Goal: Communication & Community: Answer question/provide support

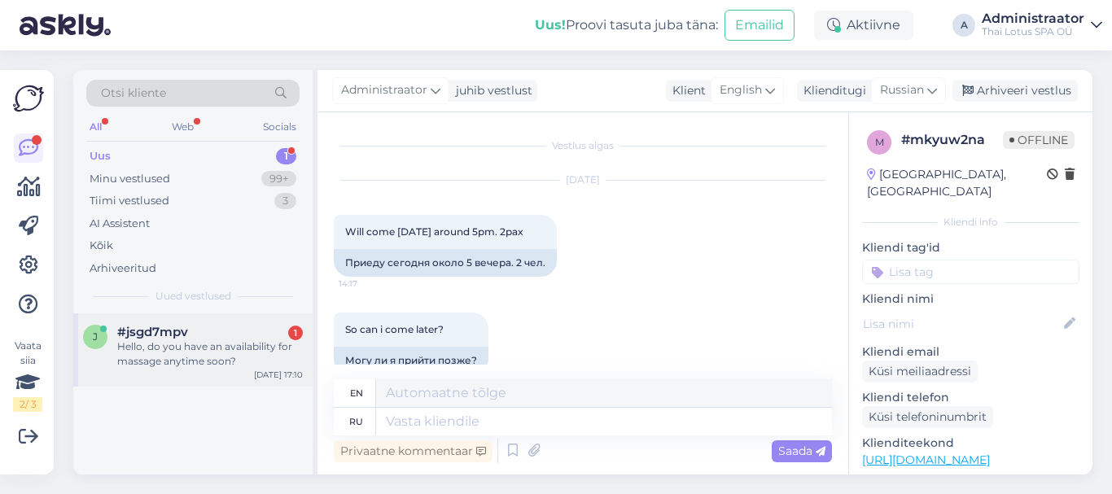
click at [190, 357] on div "Hello, do you have an availability for massage anytime soon?" at bounding box center [210, 353] width 186 height 29
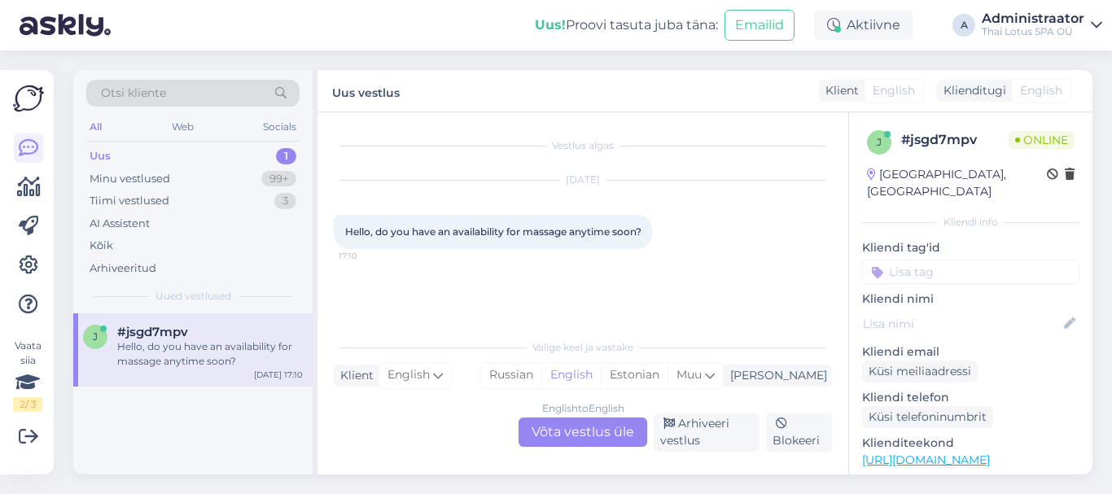
click at [615, 423] on div "English to English Võta vestlus üle" at bounding box center [582, 431] width 129 height 29
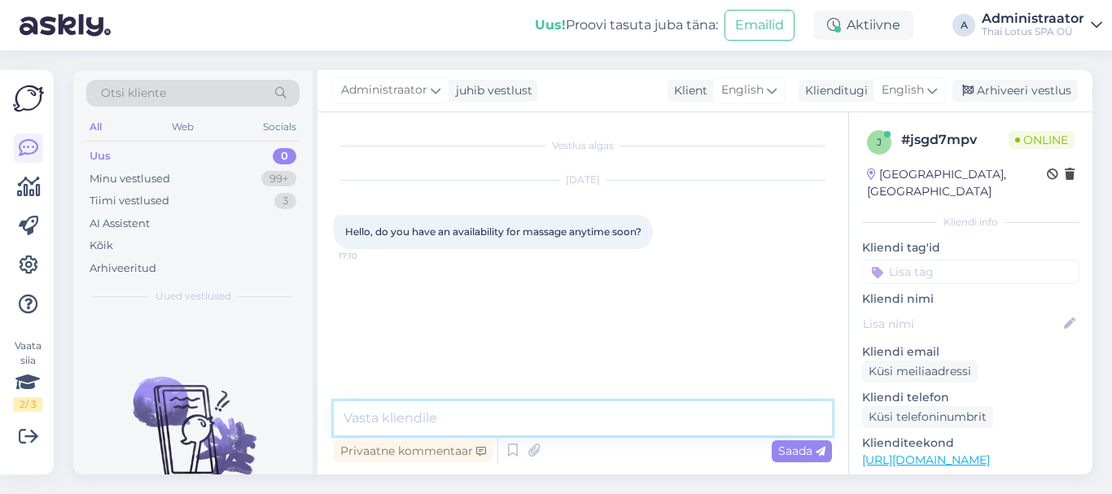
click at [383, 412] on textarea at bounding box center [583, 418] width 498 height 34
click at [482, 421] on textarea "Hello! WE are fully boked" at bounding box center [583, 418] width 498 height 34
click at [542, 416] on textarea "Hello! WE are fully booked" at bounding box center [583, 418] width 498 height 34
click at [409, 417] on textarea "Hello! WE are fully booked for [DATE]." at bounding box center [583, 418] width 498 height 34
type textarea "Hello! We are fully booked for [DATE]."
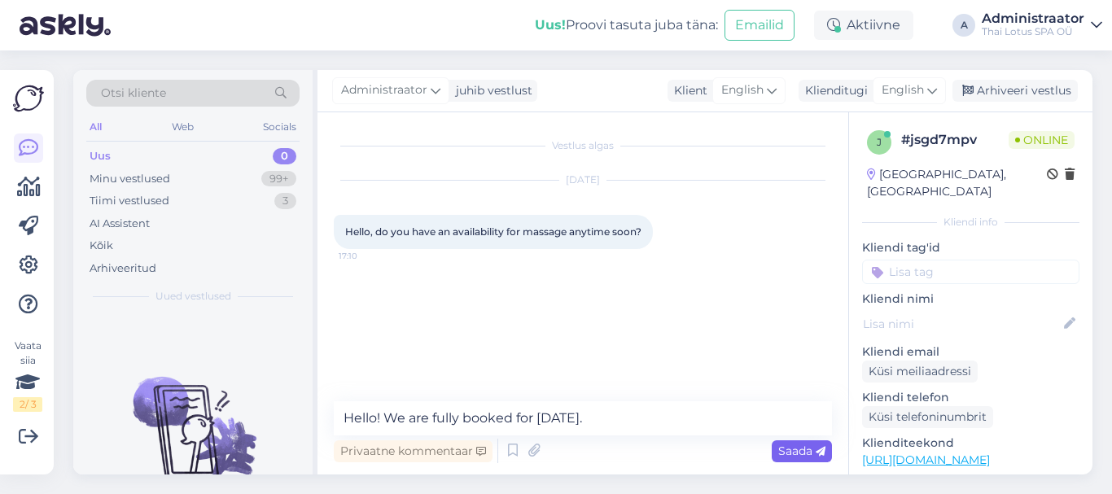
click at [804, 450] on span "Saada" at bounding box center [801, 451] width 47 height 15
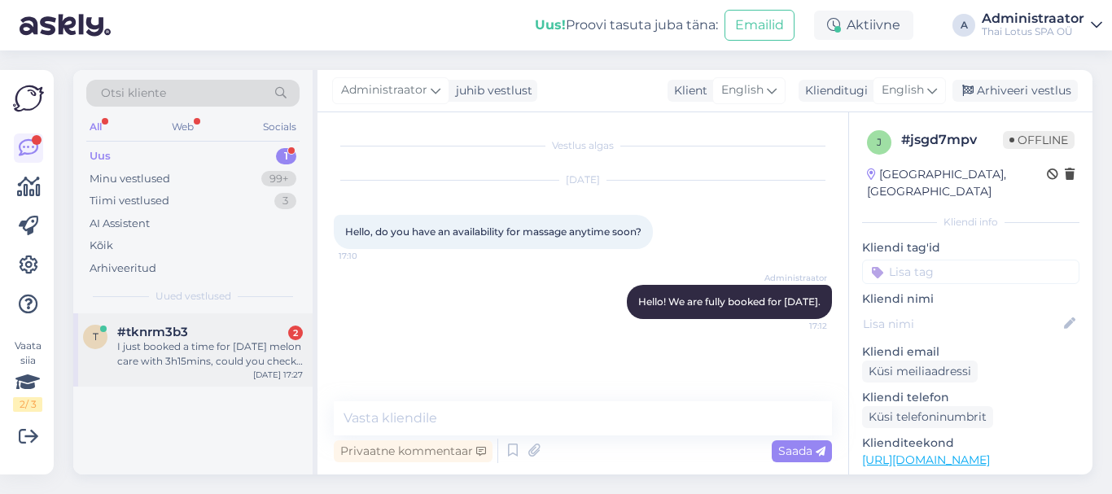
click at [234, 355] on div "I just booked a time for [DATE] melon care with 3h15mins, could you check if th…" at bounding box center [210, 353] width 186 height 29
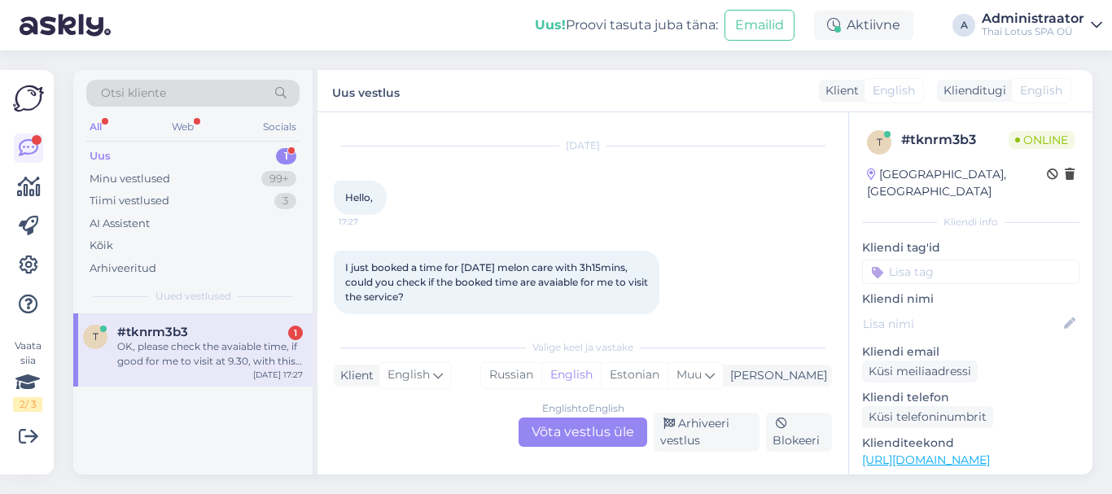
scroll to position [135, 0]
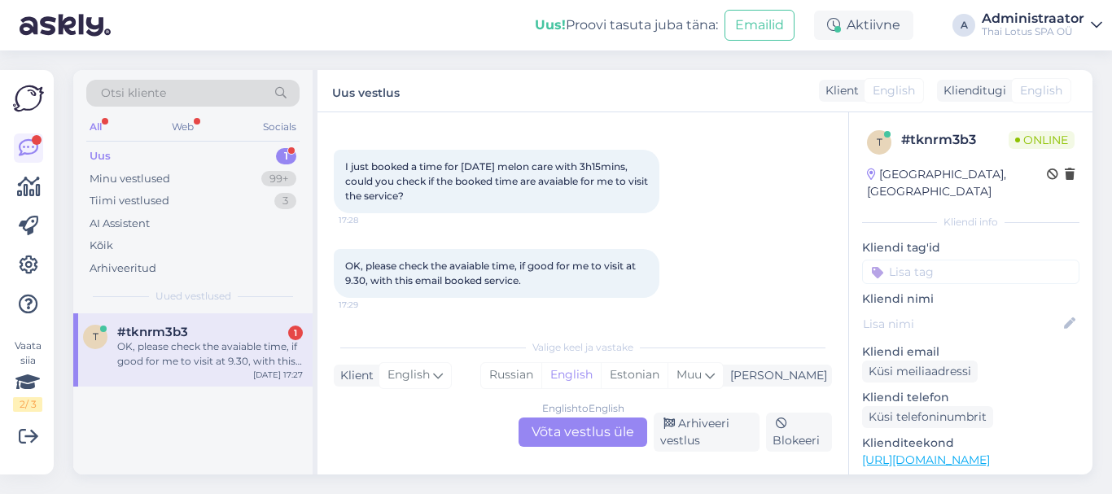
click at [601, 432] on div "English to English Võta vestlus üle" at bounding box center [582, 431] width 129 height 29
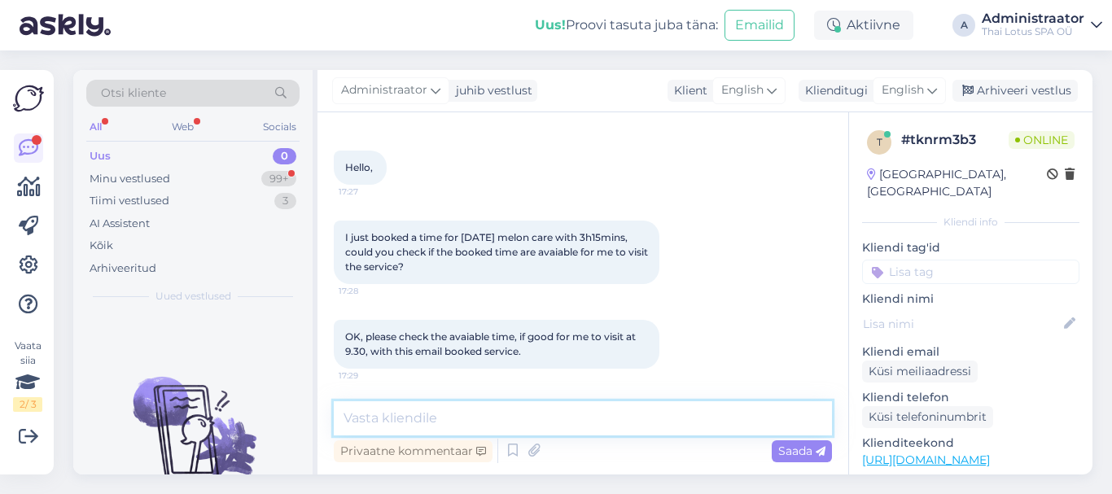
click at [395, 415] on textarea at bounding box center [583, 418] width 498 height 34
paste textarea "Hello! Unfortunately, we are already busy 18.08 at 9:30. We can offer you avail…"
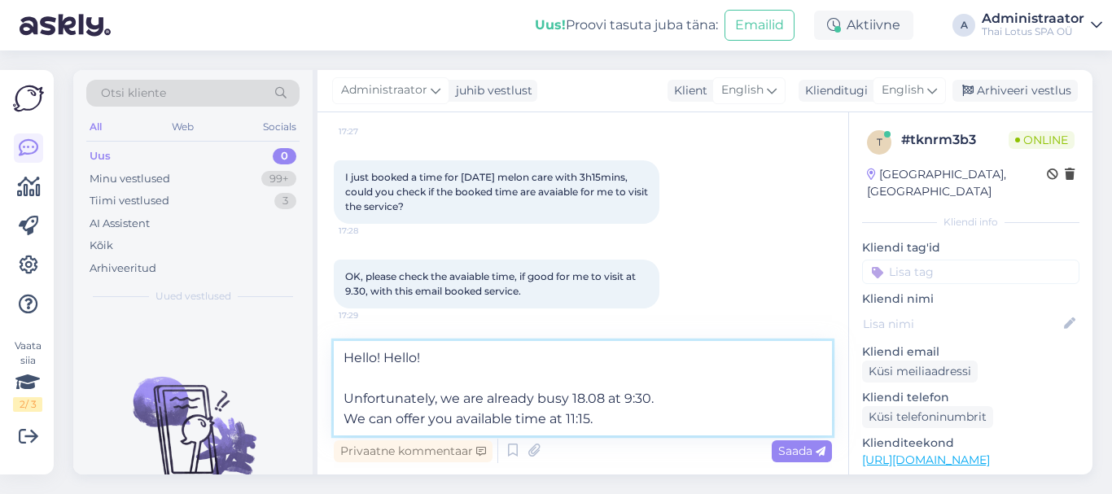
click at [428, 352] on textarea "Hello! Hello! Unfortunately, we are already busy 18.08 at 9:30. We can offer yo…" at bounding box center [583, 388] width 498 height 94
drag, startPoint x: 416, startPoint y: 373, endPoint x: 382, endPoint y: 359, distance: 36.9
click at [382, 359] on textarea "Hello! Hello! Unfortunately, we are already busy 18.08 at 9:30. We can offer yo…" at bounding box center [583, 388] width 498 height 94
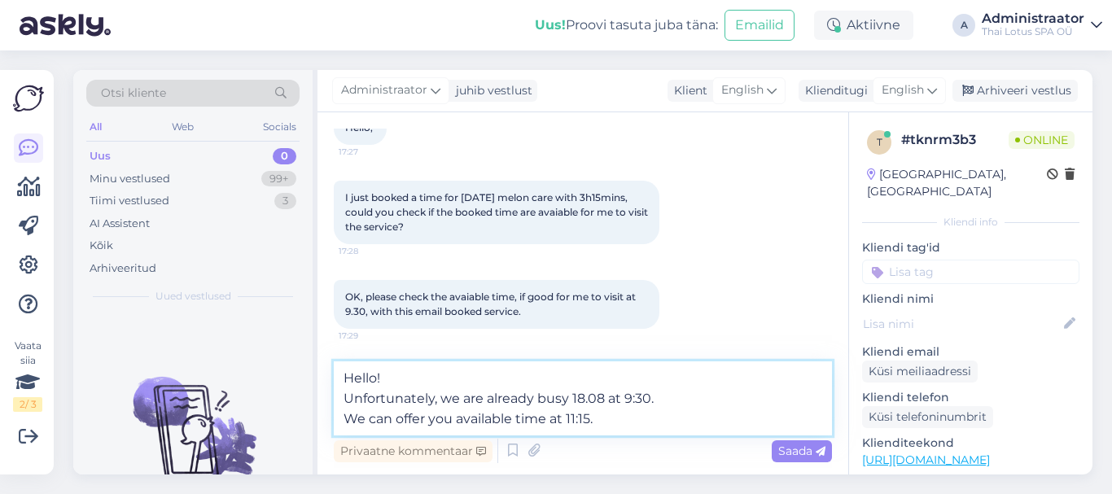
scroll to position [104, 0]
type textarea "Hello! Unfortunately, we are already busy 18.08 at 9:30. We can offer you avail…"
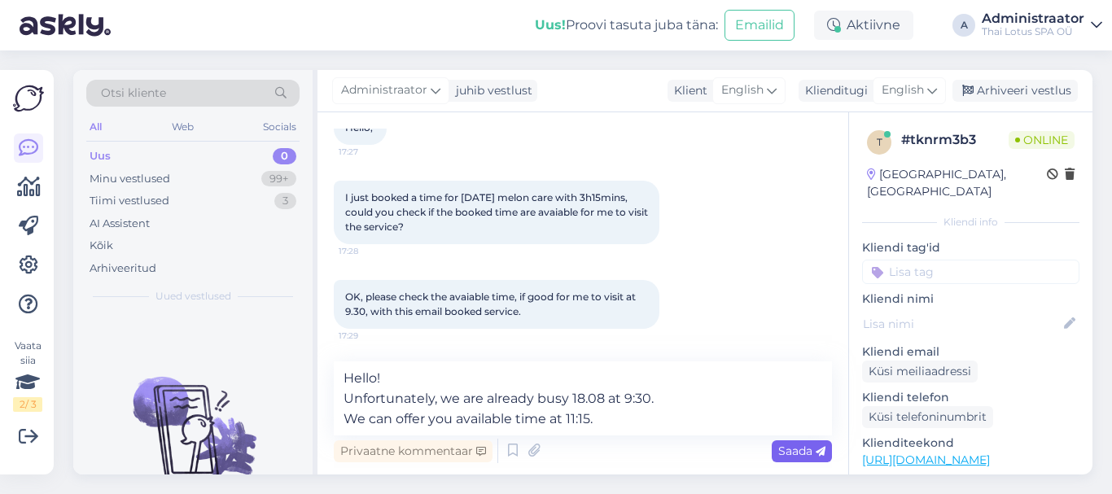
click at [800, 457] on span "Saada" at bounding box center [801, 451] width 47 height 15
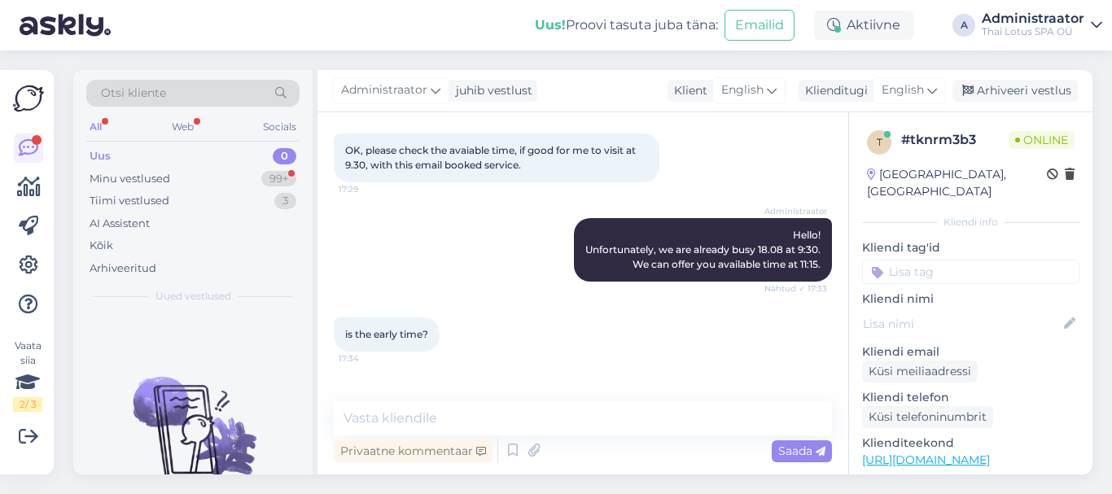
scroll to position [318, 0]
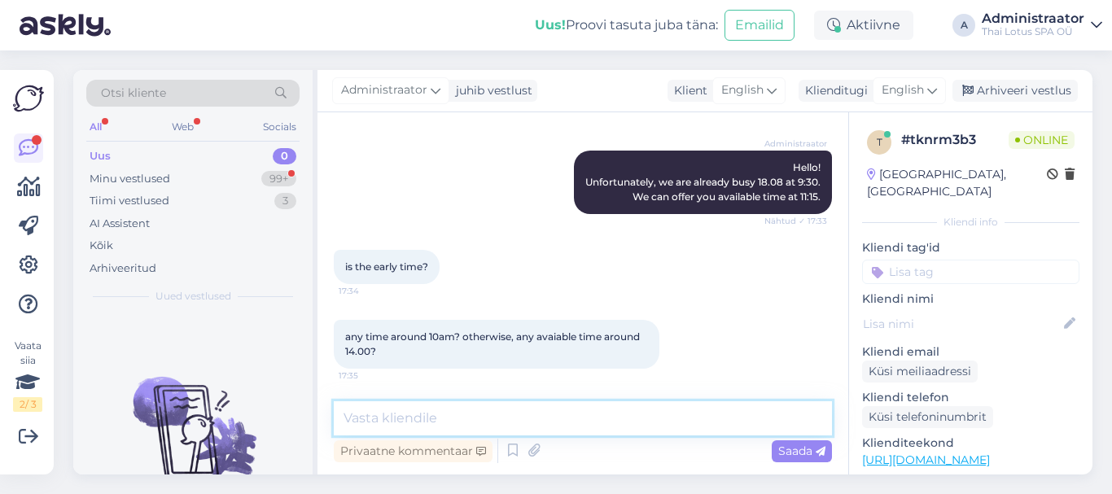
click at [638, 428] on textarea at bounding box center [583, 418] width 498 height 34
click at [549, 254] on div "is the early time? 17:34" at bounding box center [583, 267] width 498 height 70
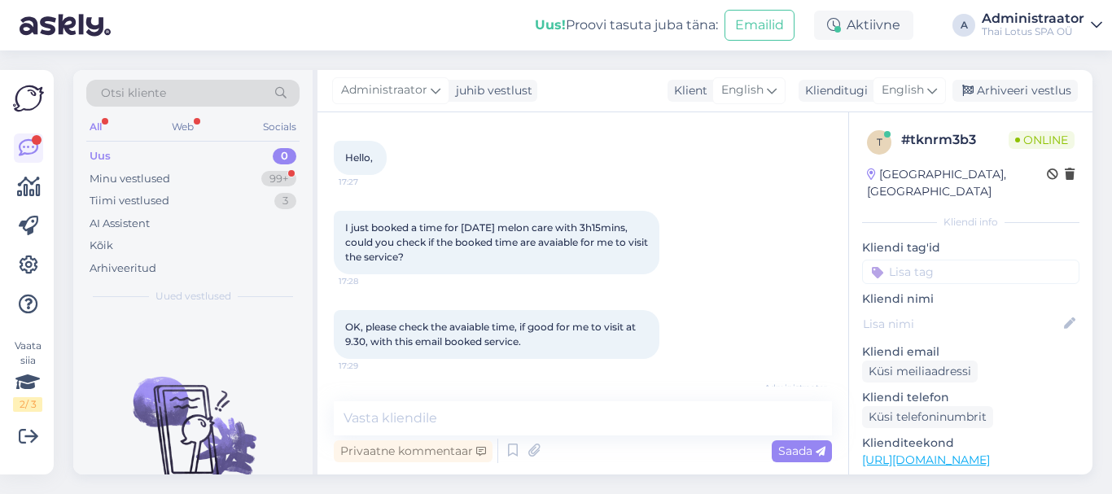
scroll to position [0, 0]
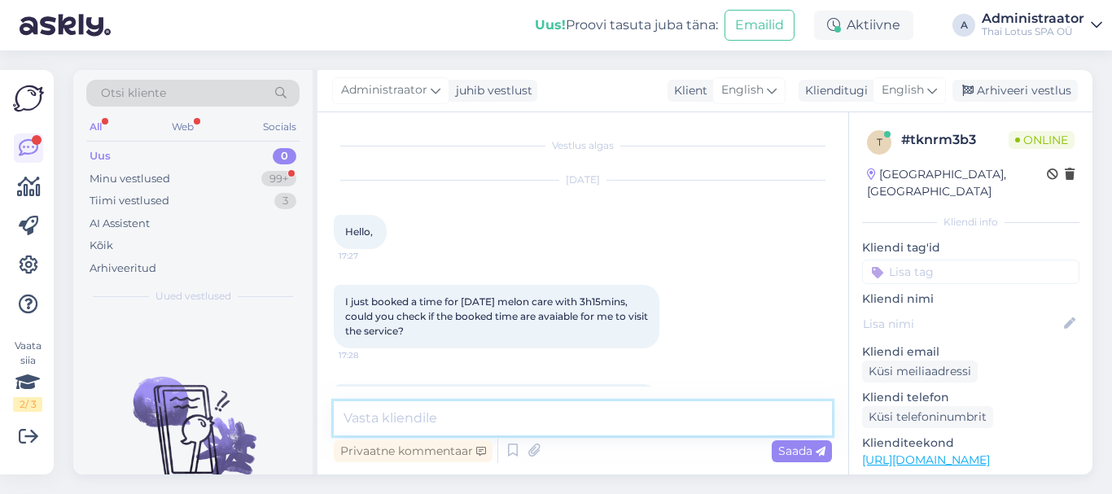
click at [405, 408] on textarea at bounding box center [583, 418] width 498 height 34
type textarea "Then we can start at 14:30 or earlier at 13:15."
click at [786, 446] on span "Saada" at bounding box center [801, 451] width 47 height 15
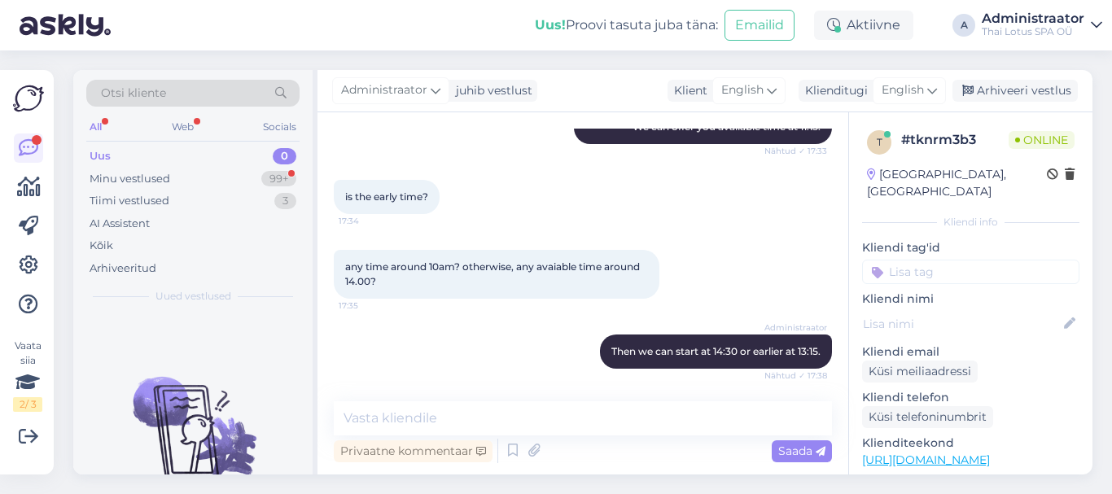
scroll to position [458, 0]
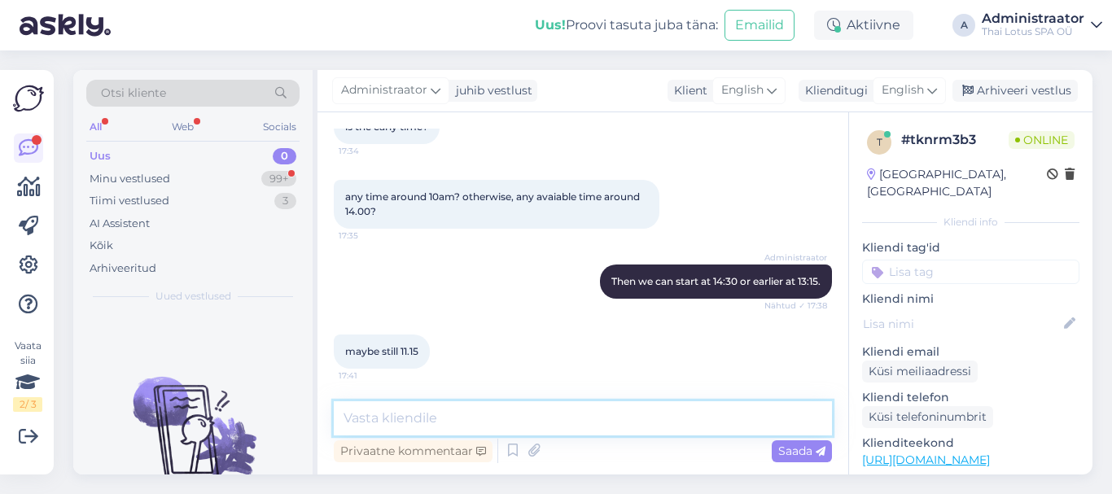
click at [399, 415] on textarea at bounding box center [583, 418] width 498 height 34
type textarea "Yes, sure!"
click at [798, 446] on span "Saada" at bounding box center [801, 451] width 47 height 15
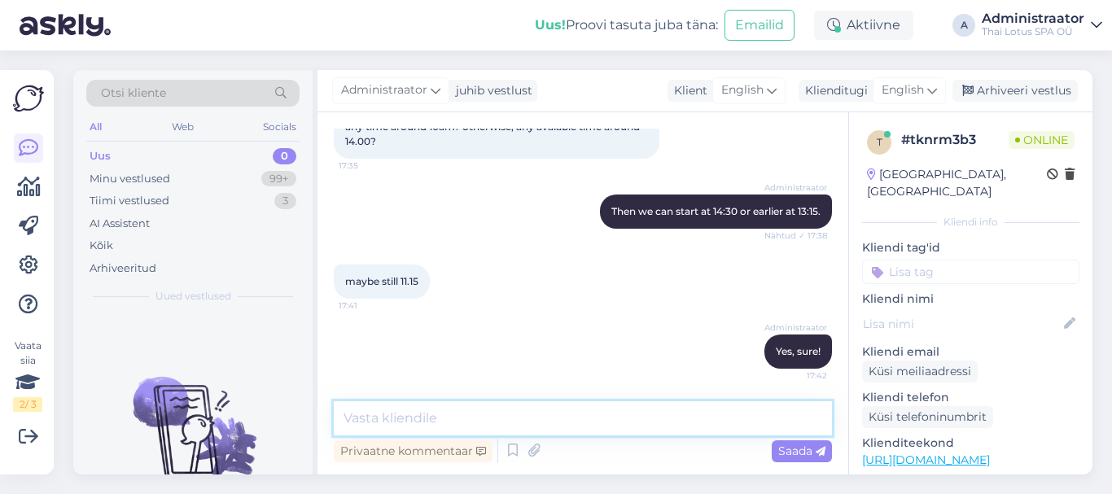
click at [450, 416] on textarea at bounding box center [583, 418] width 498 height 34
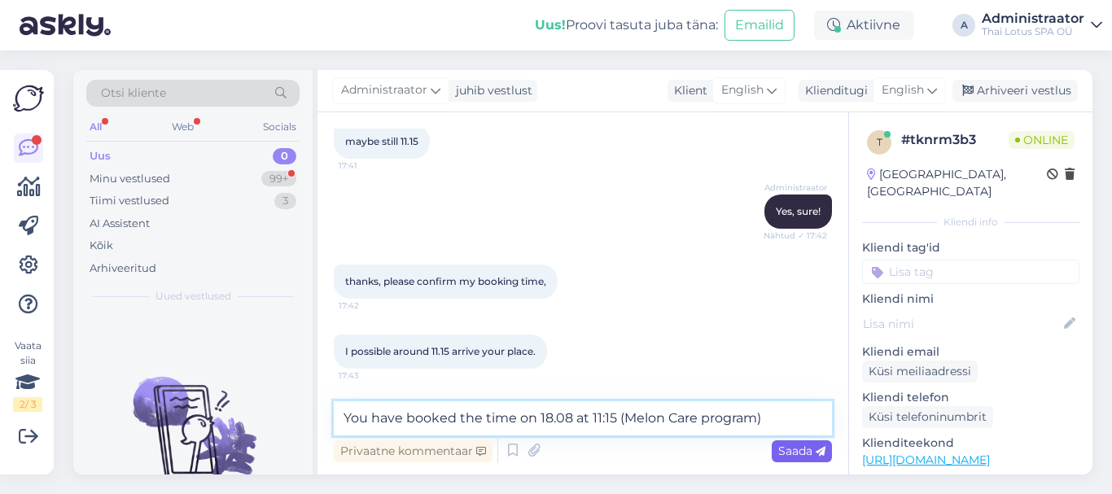
type textarea "You have booked the time on 18.08 at 11:15 (Melon Care program)"
click at [798, 449] on span "Saada" at bounding box center [801, 451] width 47 height 15
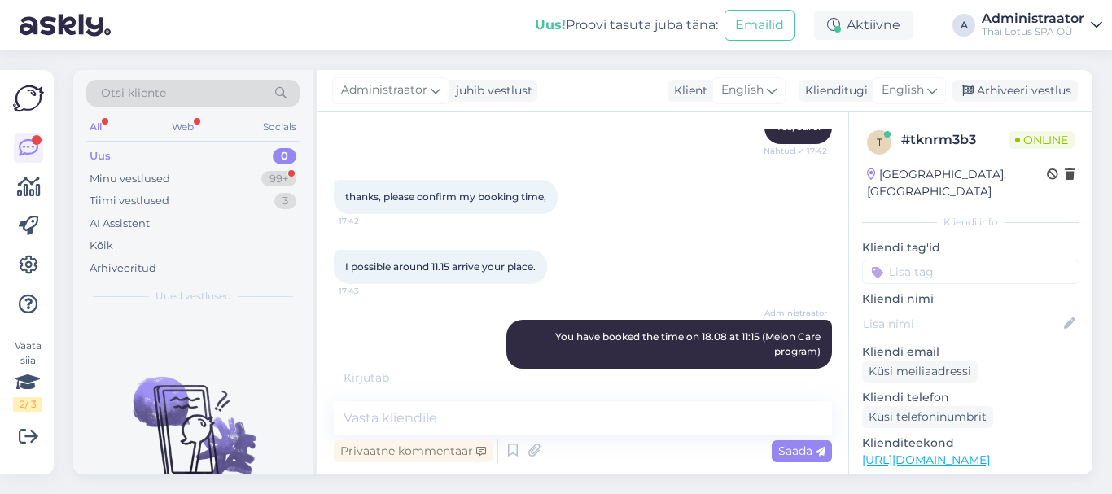
scroll to position [823, 0]
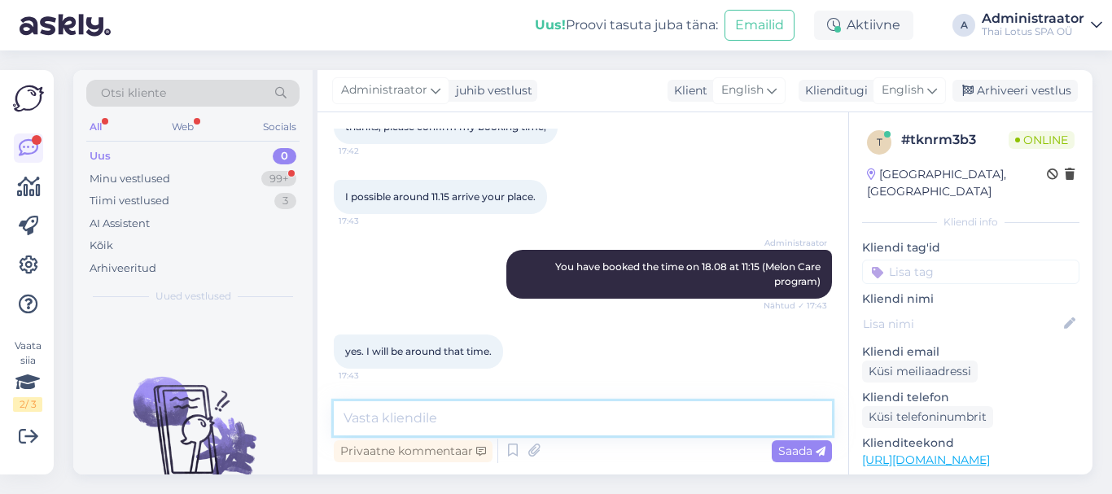
click at [431, 416] on textarea at bounding box center [583, 418] width 498 height 34
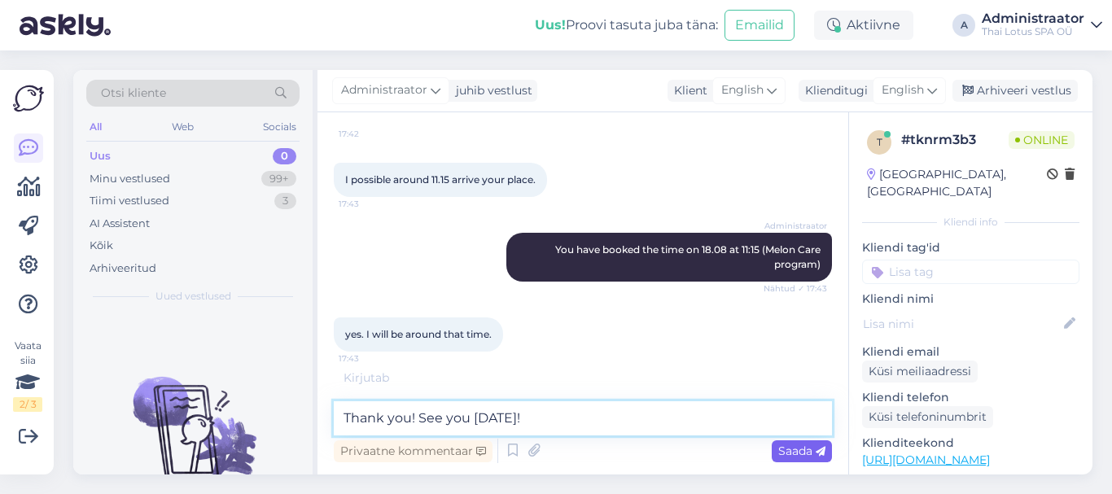
type textarea "Thank you! See you [DATE]!"
click at [803, 446] on span "Saada" at bounding box center [801, 451] width 47 height 15
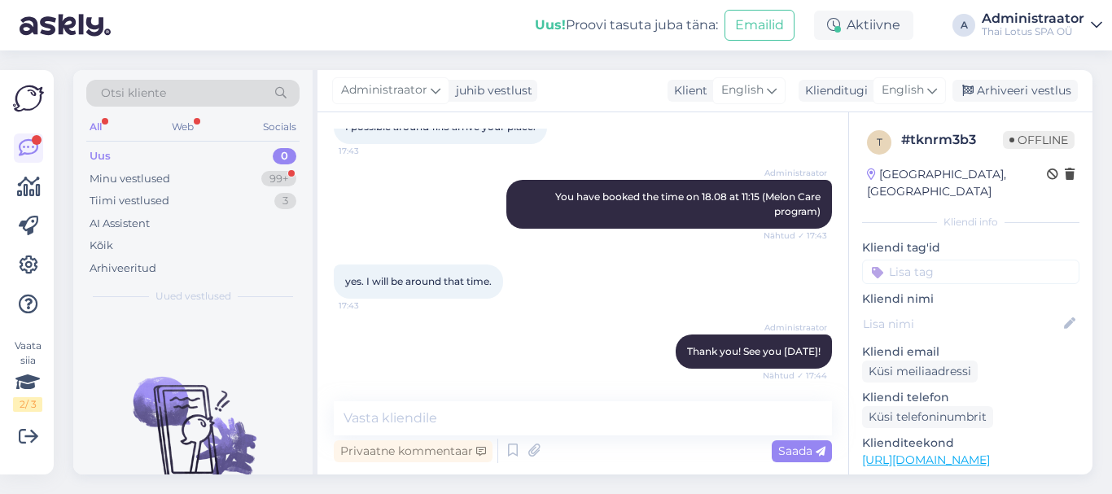
scroll to position [1047, 0]
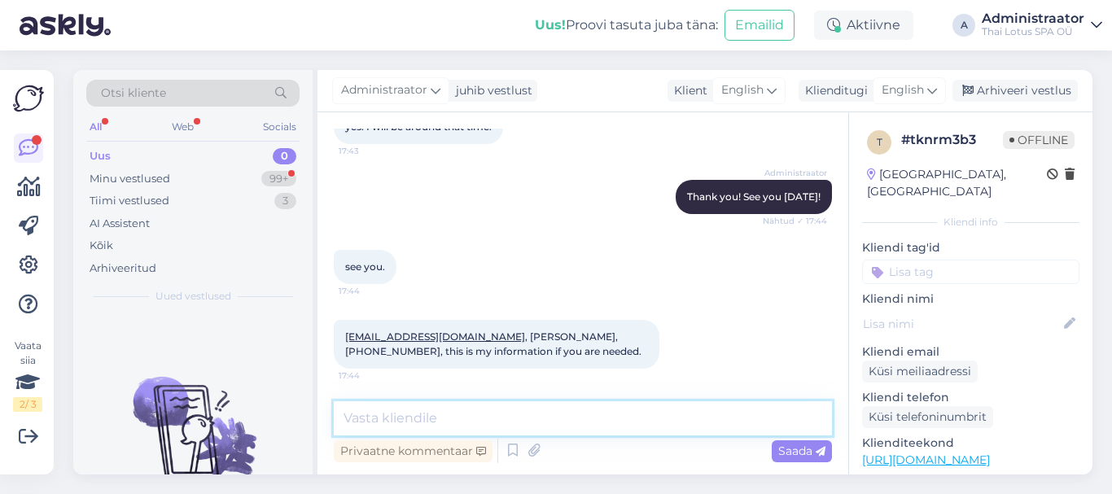
click at [462, 417] on textarea at bounding box center [583, 418] width 498 height 34
type textarea "Thank You!"
click at [781, 449] on span "Saada" at bounding box center [801, 451] width 47 height 15
